Goal: Transaction & Acquisition: Obtain resource

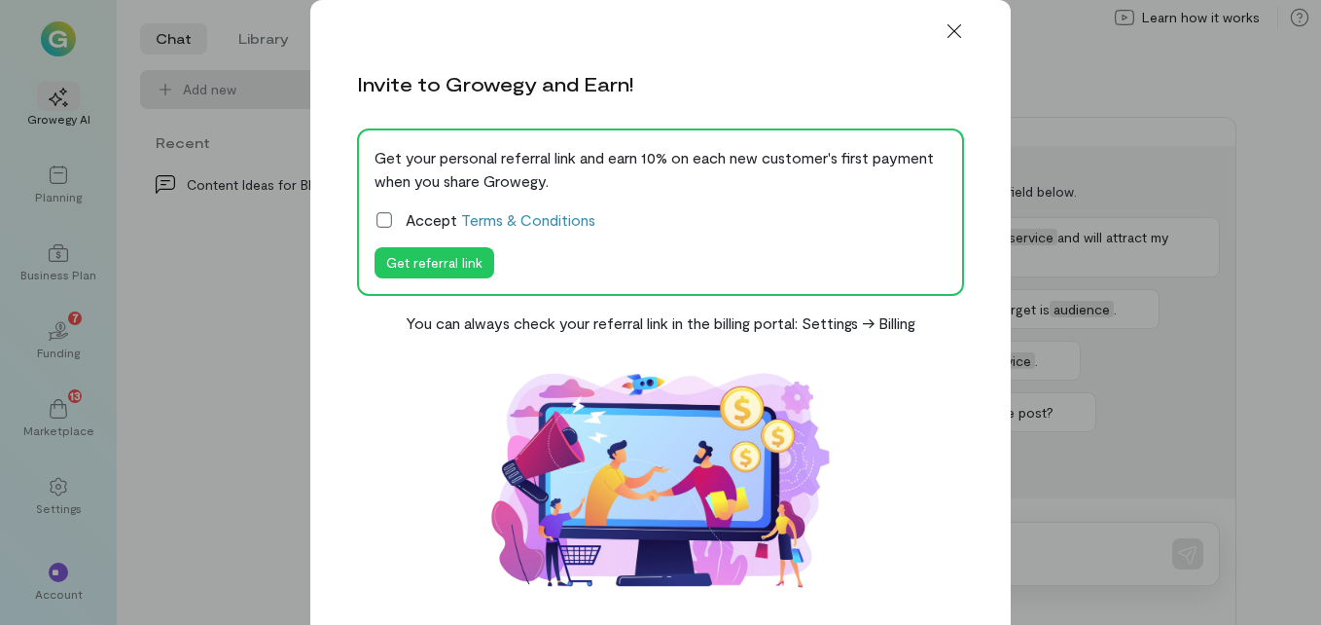
click at [377, 217] on icon at bounding box center [384, 219] width 19 height 19
click at [406, 258] on button "Get referral link" at bounding box center [435, 262] width 120 height 31
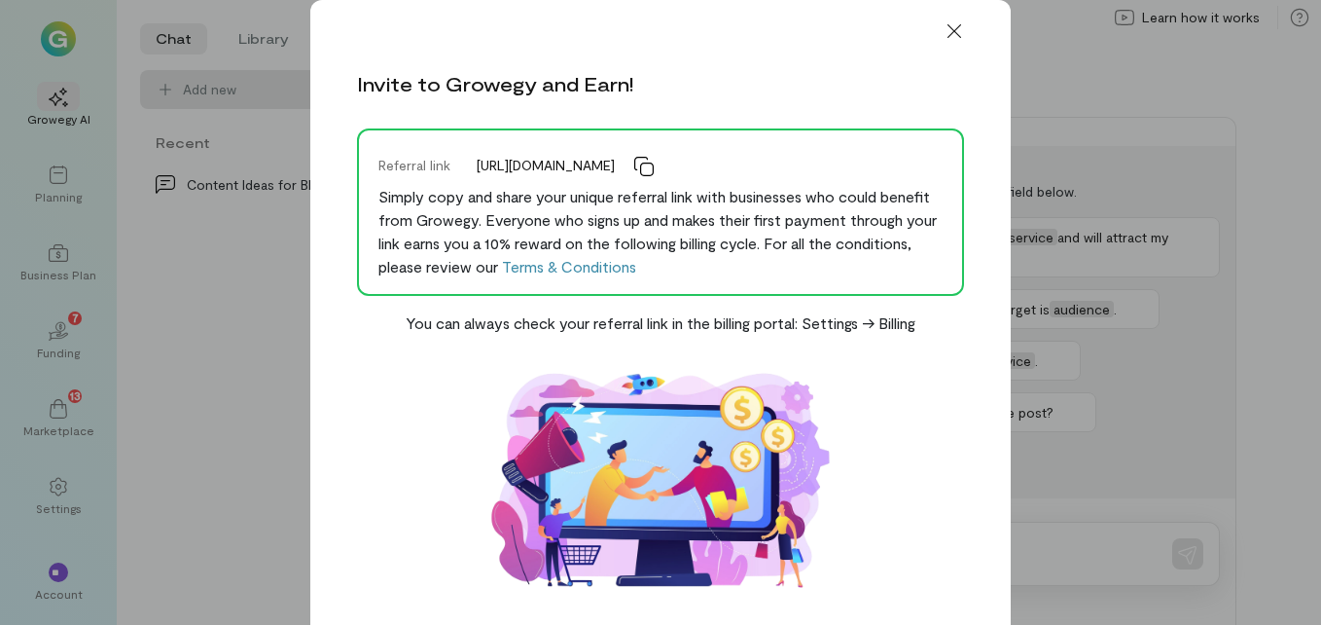
click at [871, 83] on div "Invite to Growegy and Earn!" at bounding box center [660, 80] width 701 height 66
click at [636, 269] on link "Terms & Conditions" at bounding box center [569, 266] width 134 height 18
click at [636, 275] on link "Terms & Conditions" at bounding box center [569, 266] width 134 height 18
